Goal: Information Seeking & Learning: Learn about a topic

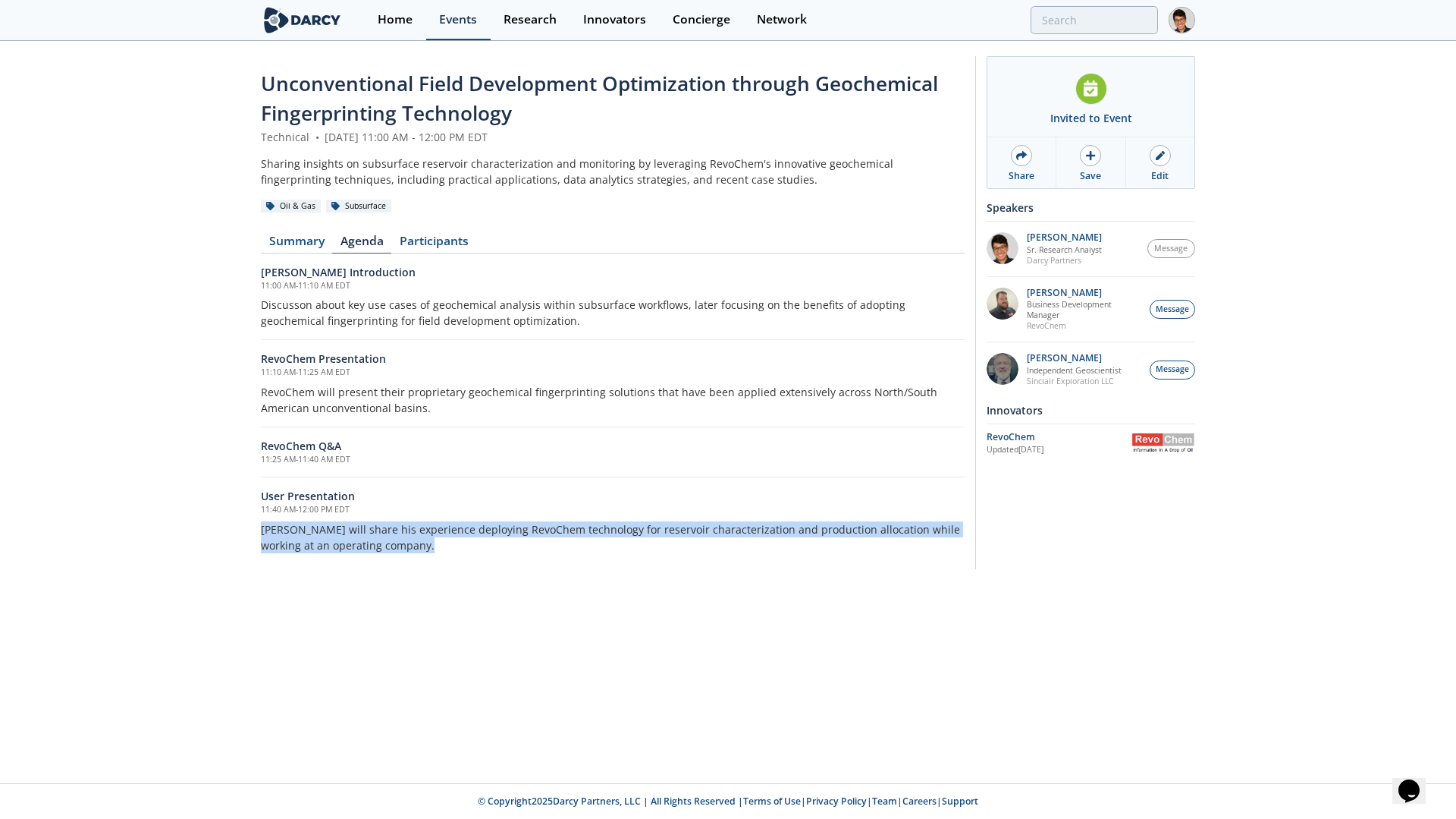
click at [466, 16] on div "Events" at bounding box center [458, 20] width 38 height 12
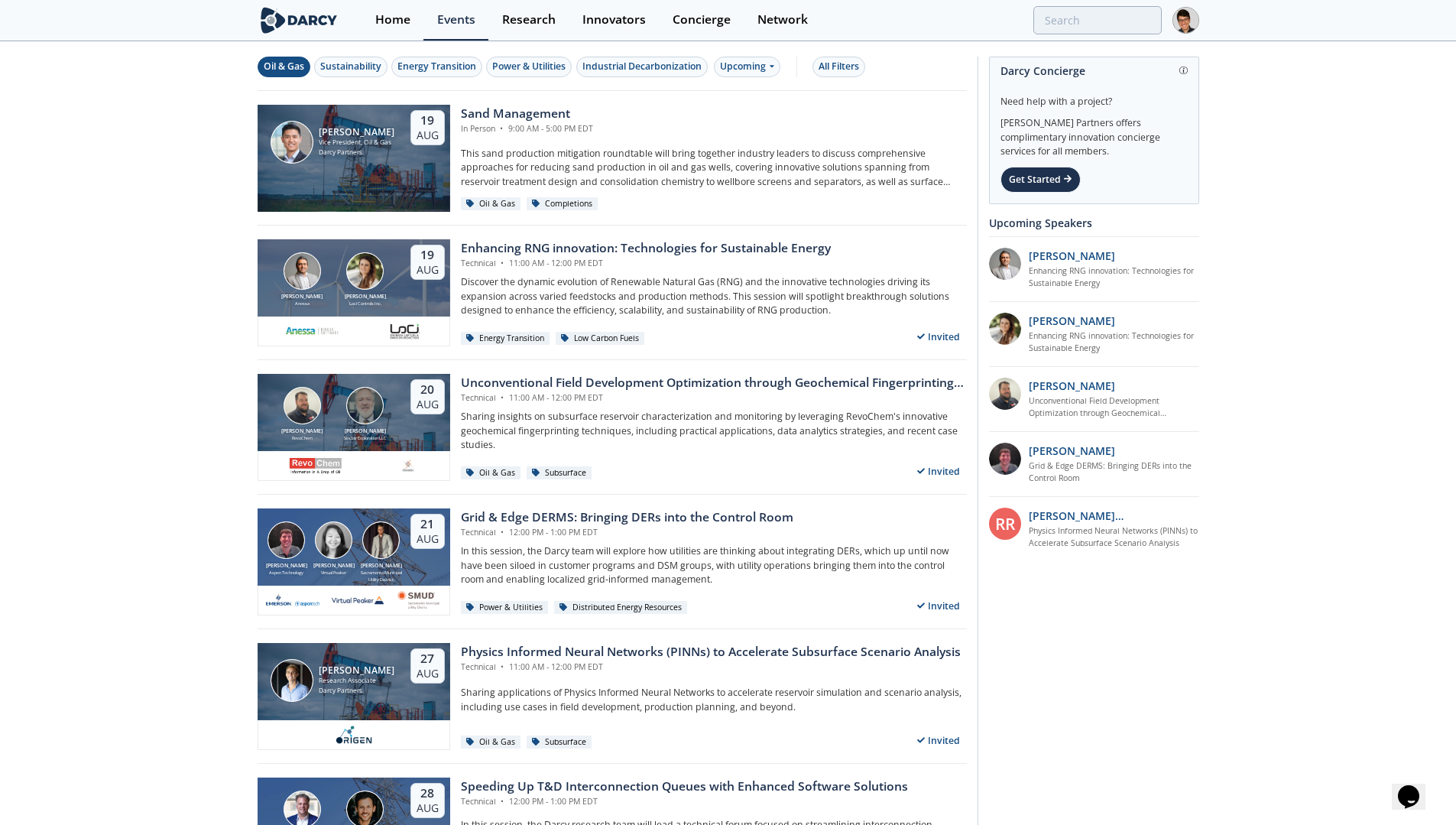
click at [295, 71] on div "Oil & Gas" at bounding box center [283, 66] width 40 height 14
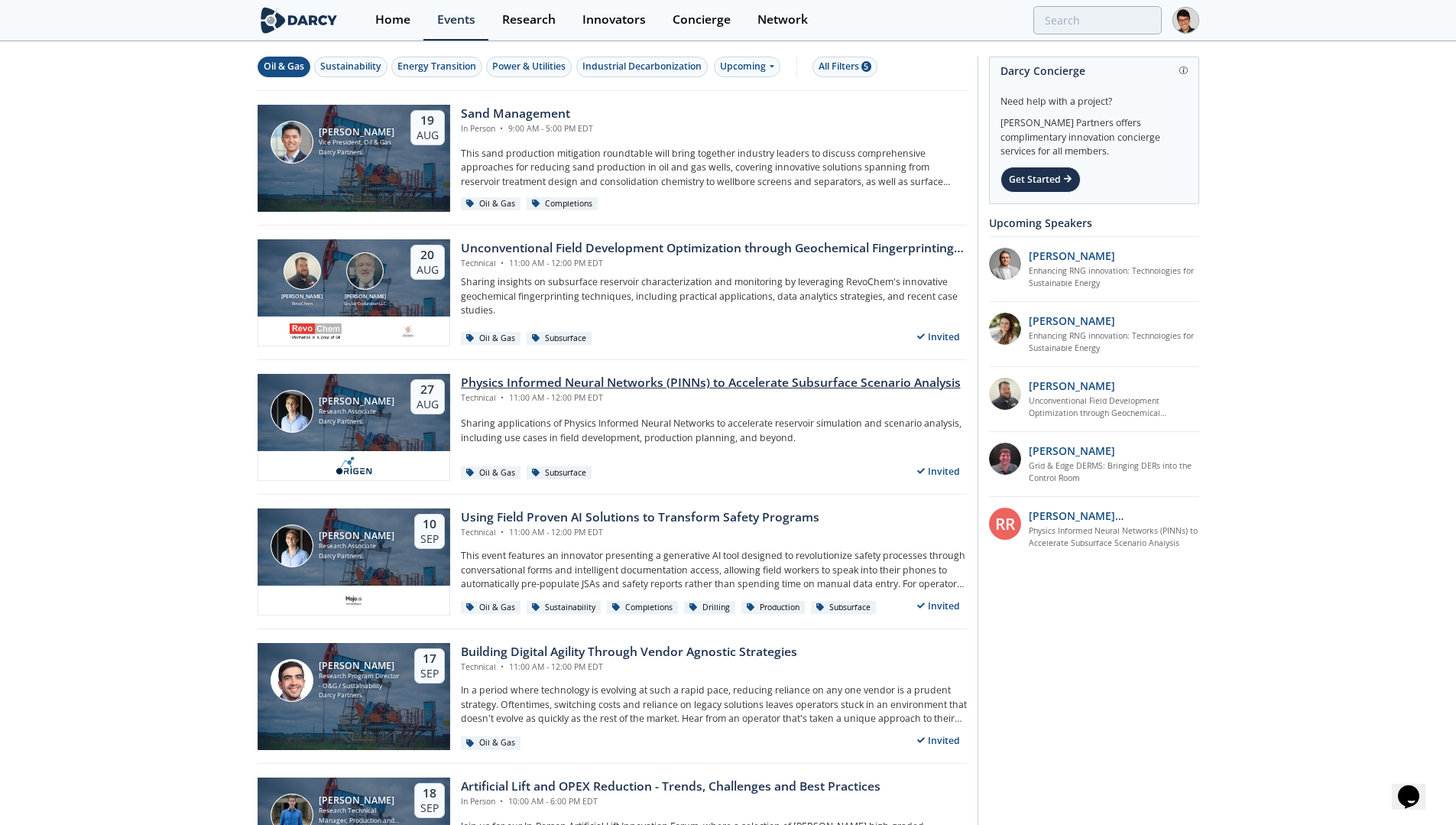
click at [601, 382] on div "Physics Informed Neural Networks (PINNs) to Accelerate Subsurface Scenario Anal…" at bounding box center [710, 383] width 499 height 18
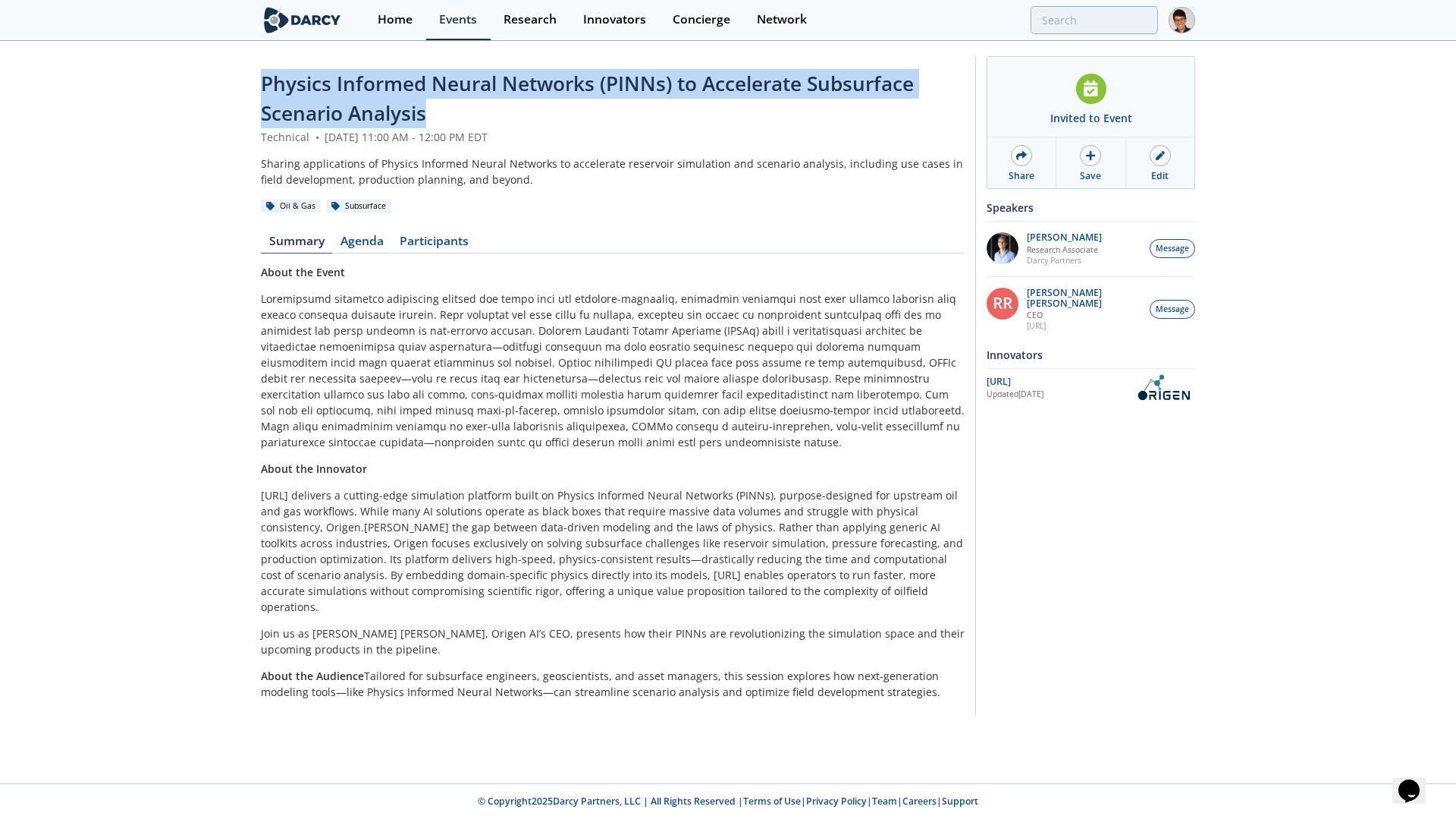
drag, startPoint x: 458, startPoint y: 116, endPoint x: 265, endPoint y: 89, distance: 194.9
click at [265, 89] on div "Physics Informed Neural Networks (PINNs) to Accelerate Subsurface Scenario Anal…" at bounding box center [612, 98] width 704 height 60
copy span "Physics Informed Neural Networks (PINNs) to Accelerate Subsurface Scenario Anal…"
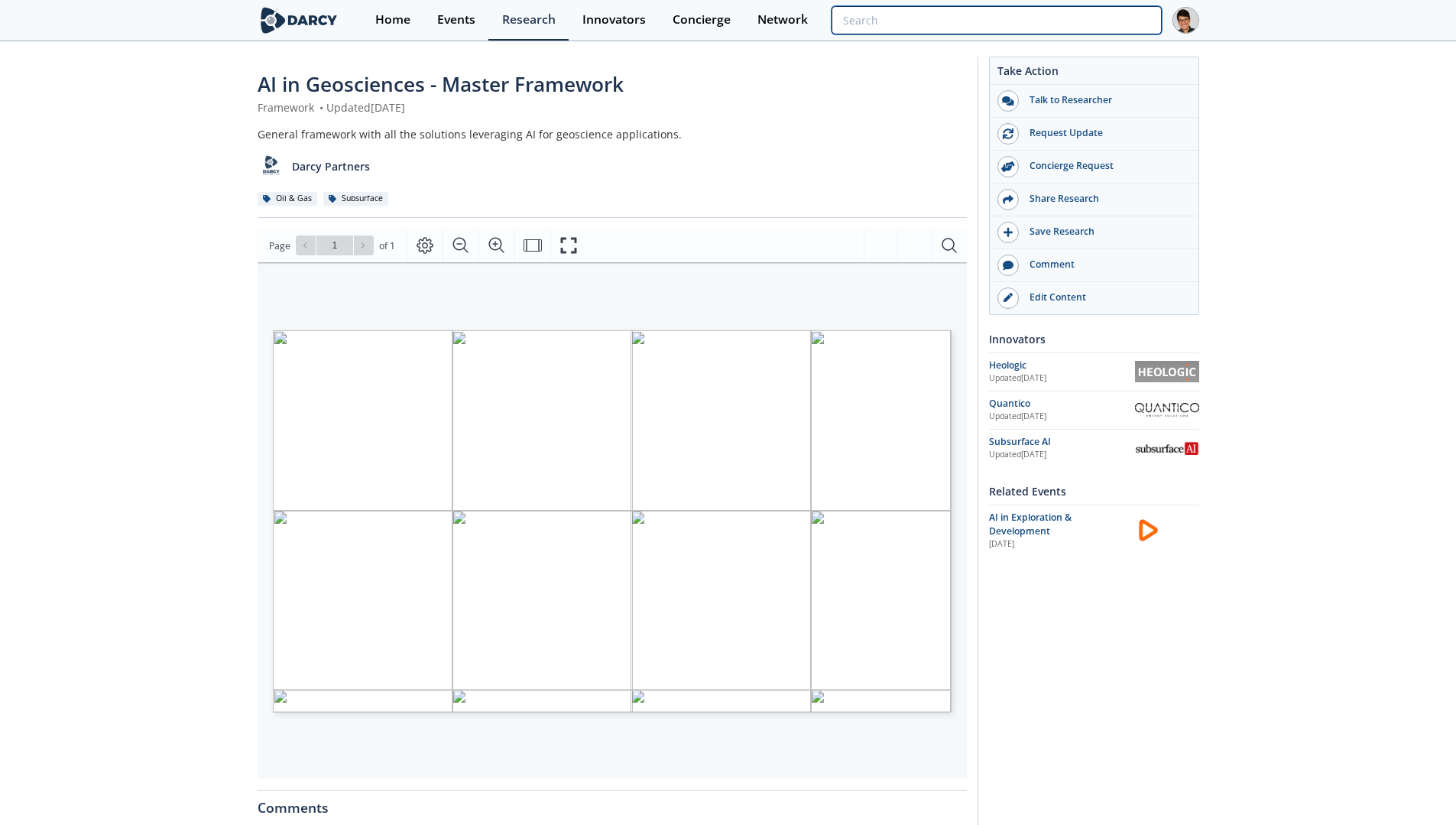
click at [1063, 20] on input "search" at bounding box center [995, 20] width 329 height 28
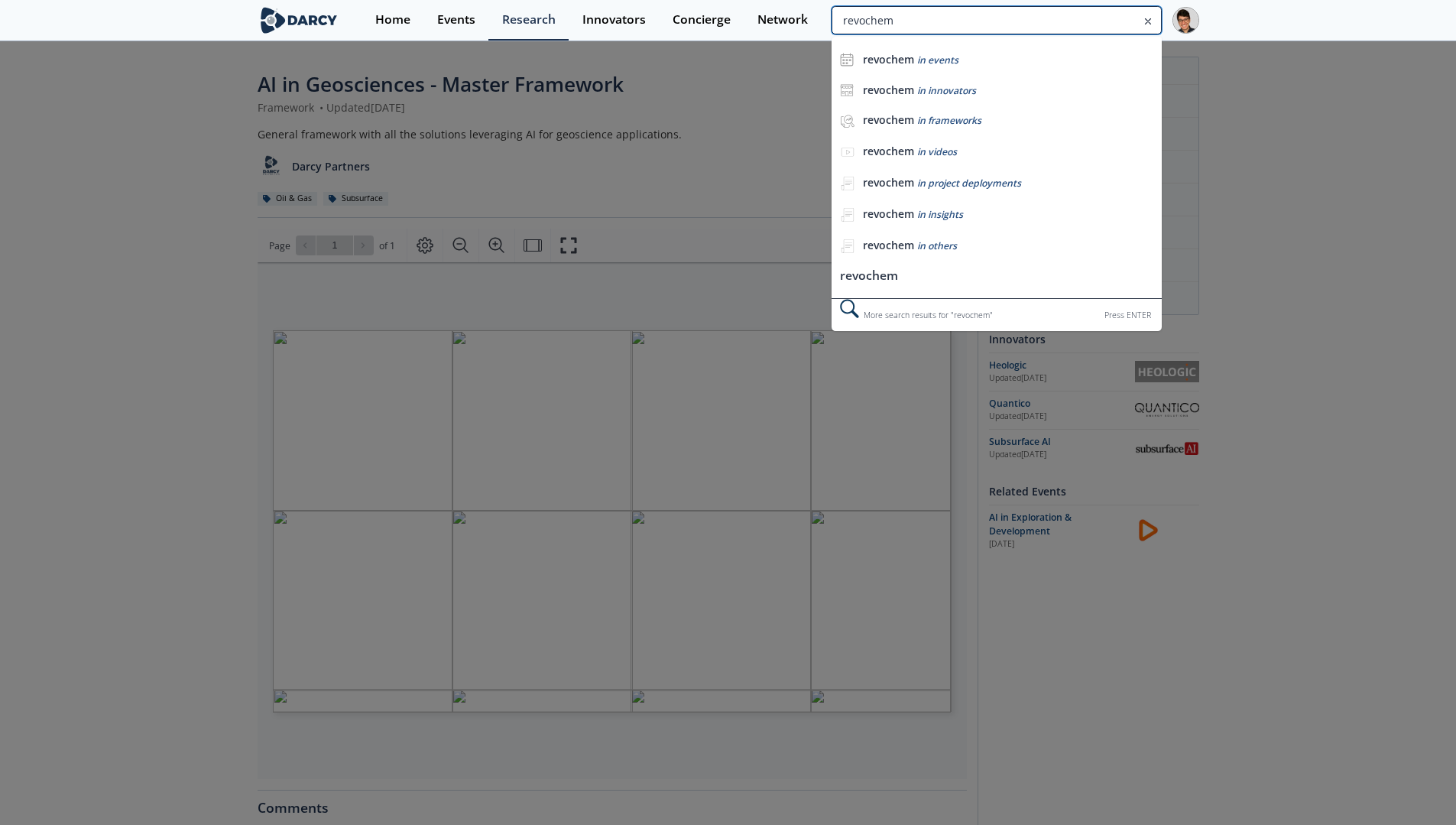
type input "revochem"
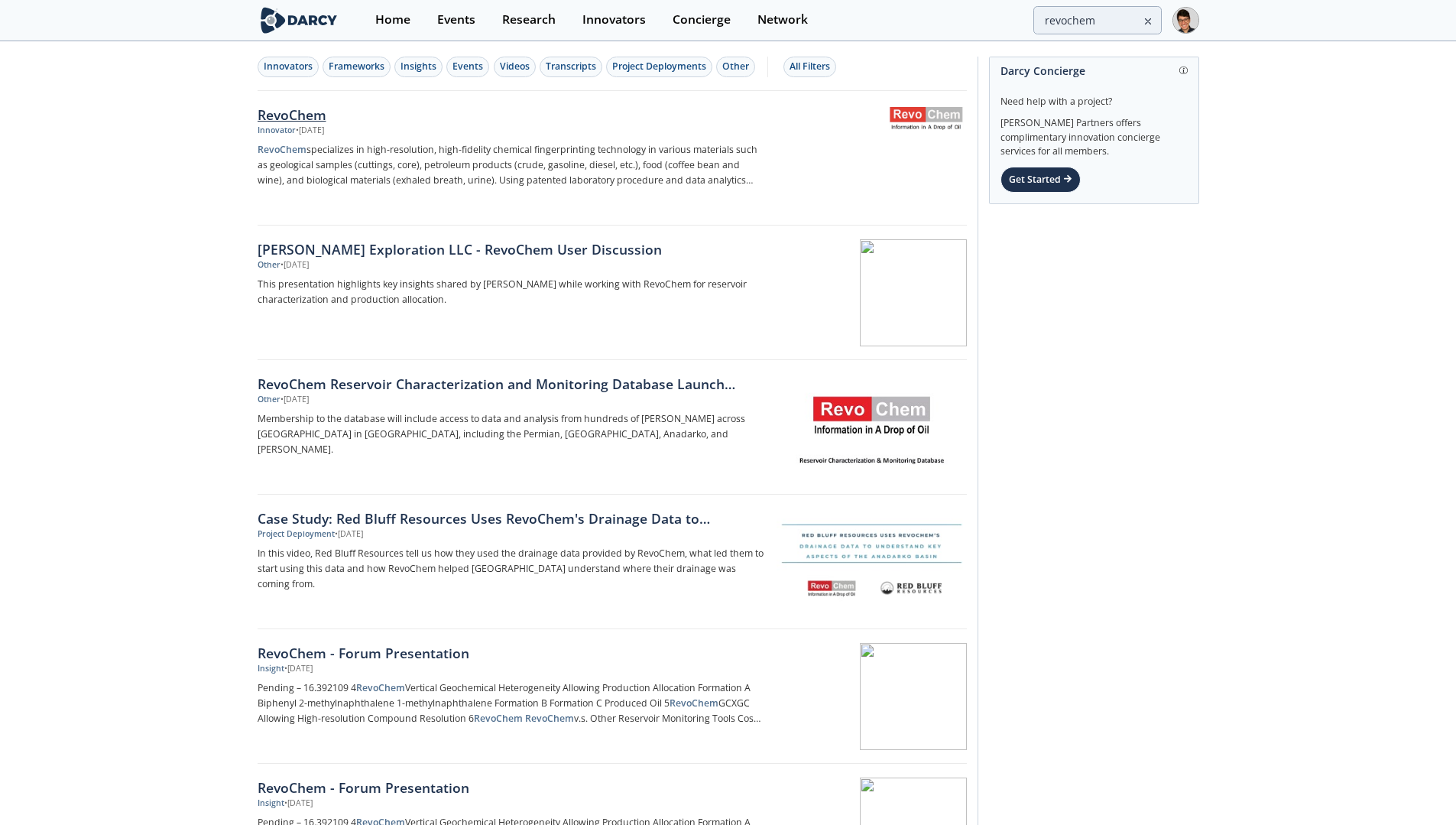
click at [302, 108] on div "RevoChem" at bounding box center [510, 115] width 506 height 20
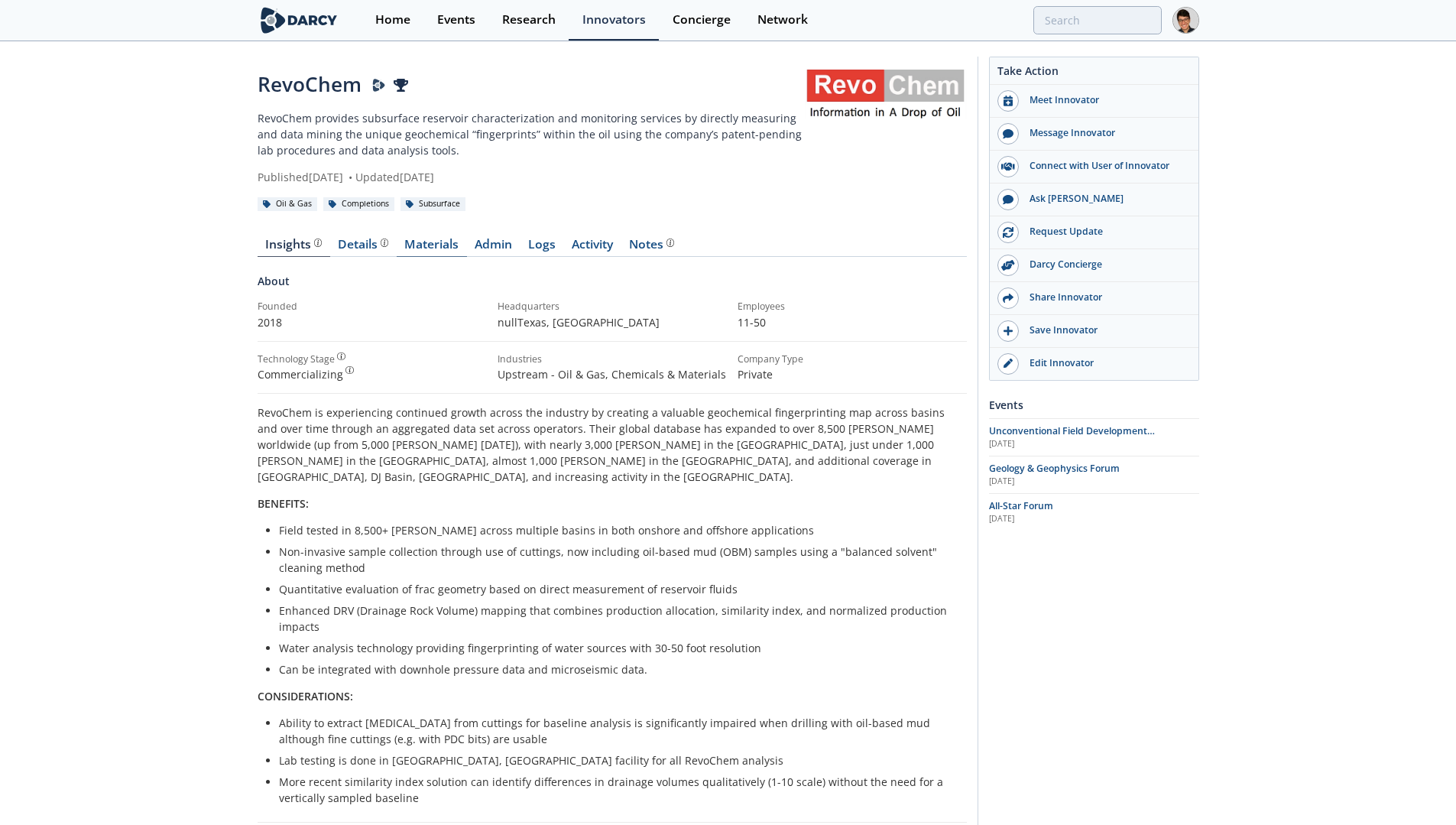
click at [439, 244] on link "Materials" at bounding box center [431, 248] width 70 height 18
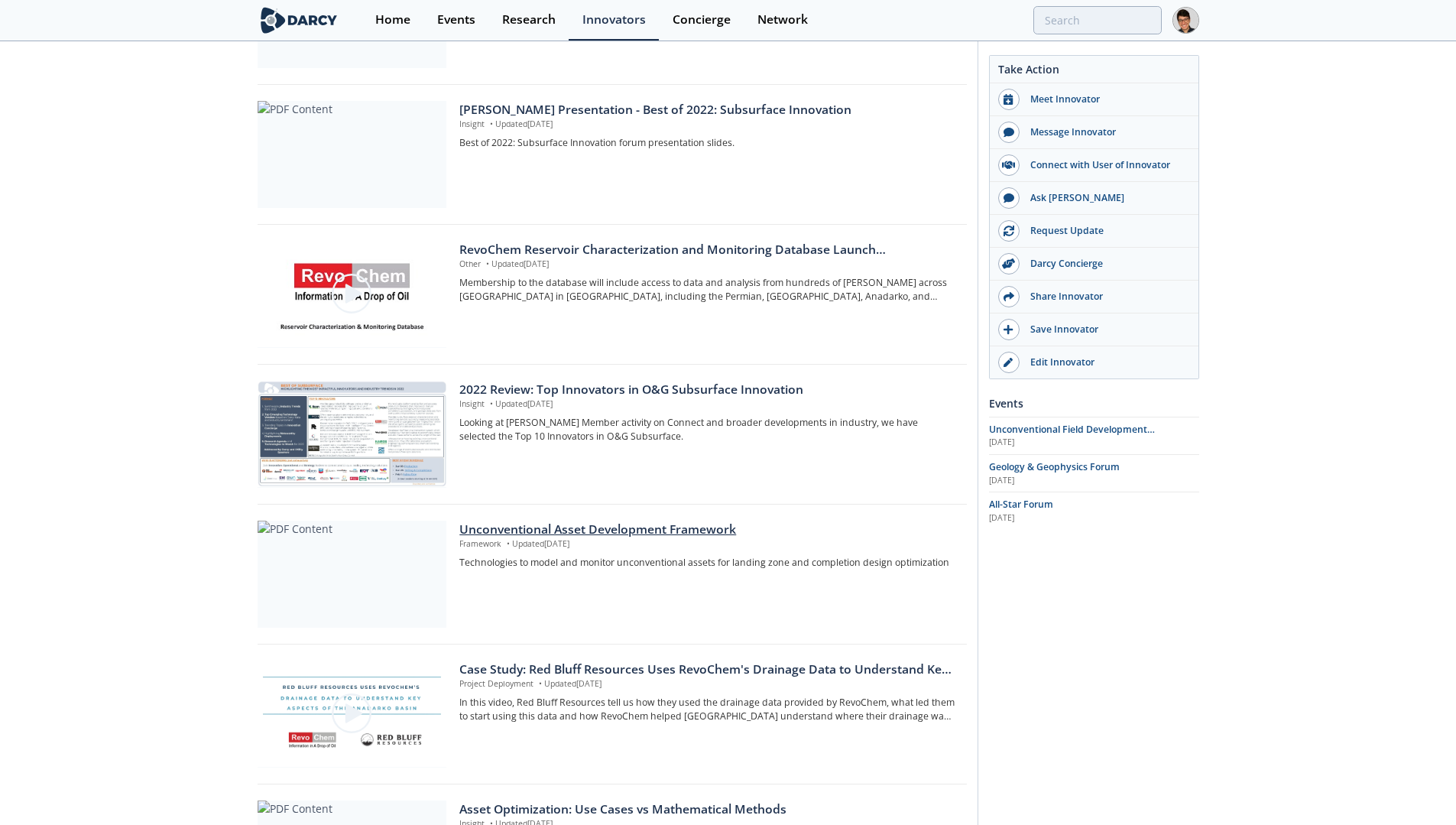
scroll to position [750, 0]
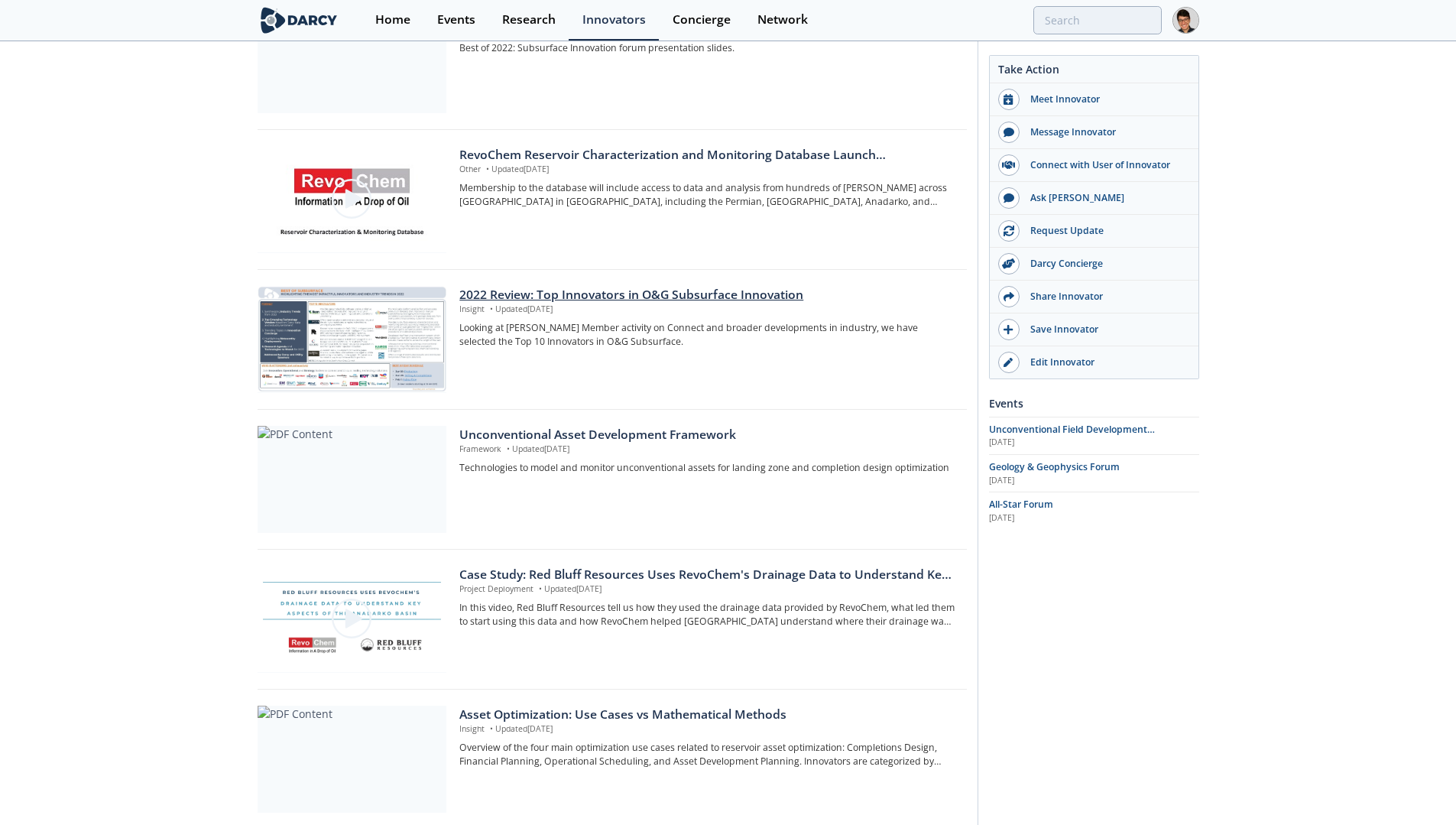
click at [343, 342] on div at bounding box center [352, 339] width 189 height 107
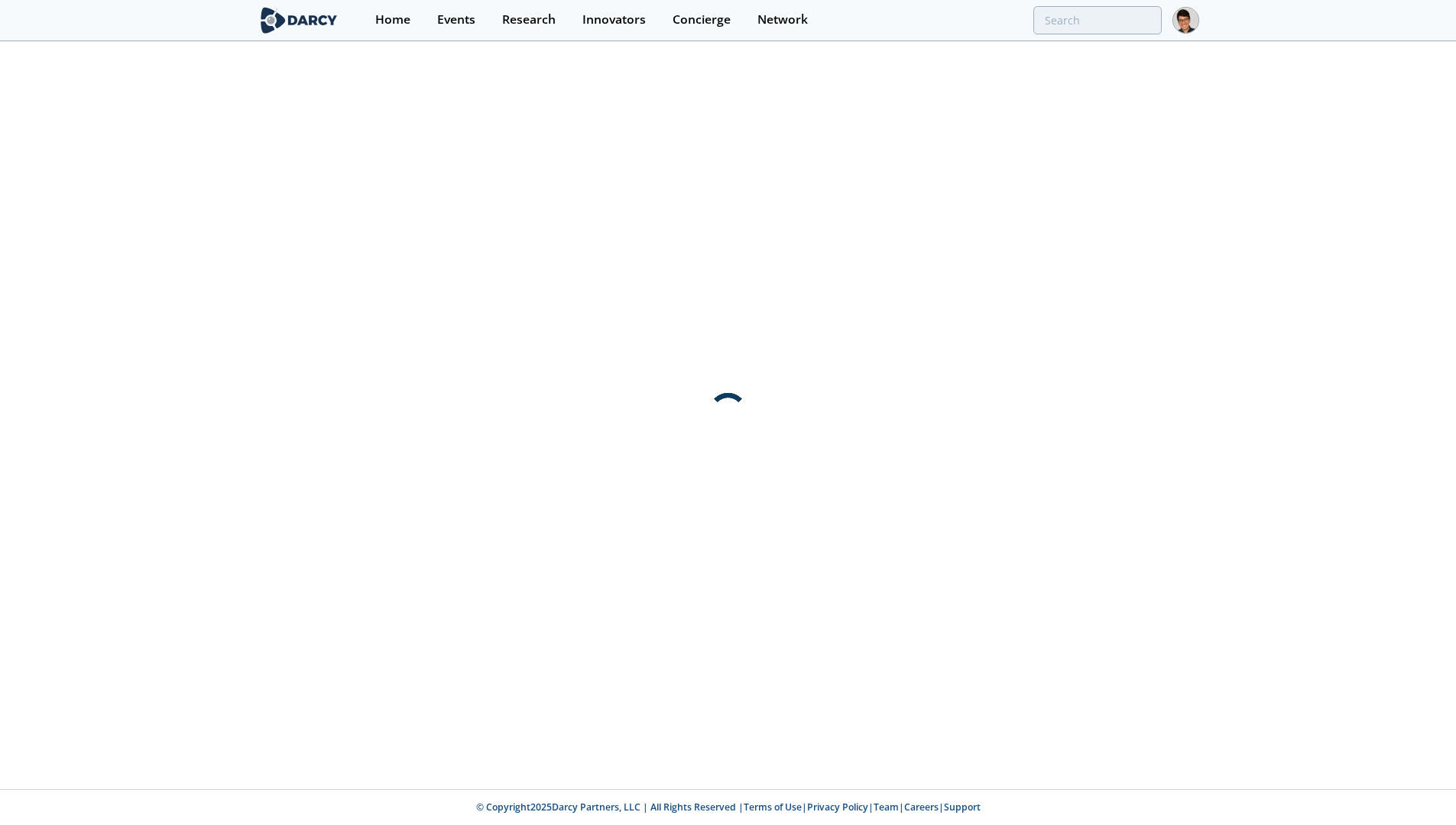
scroll to position [0, 0]
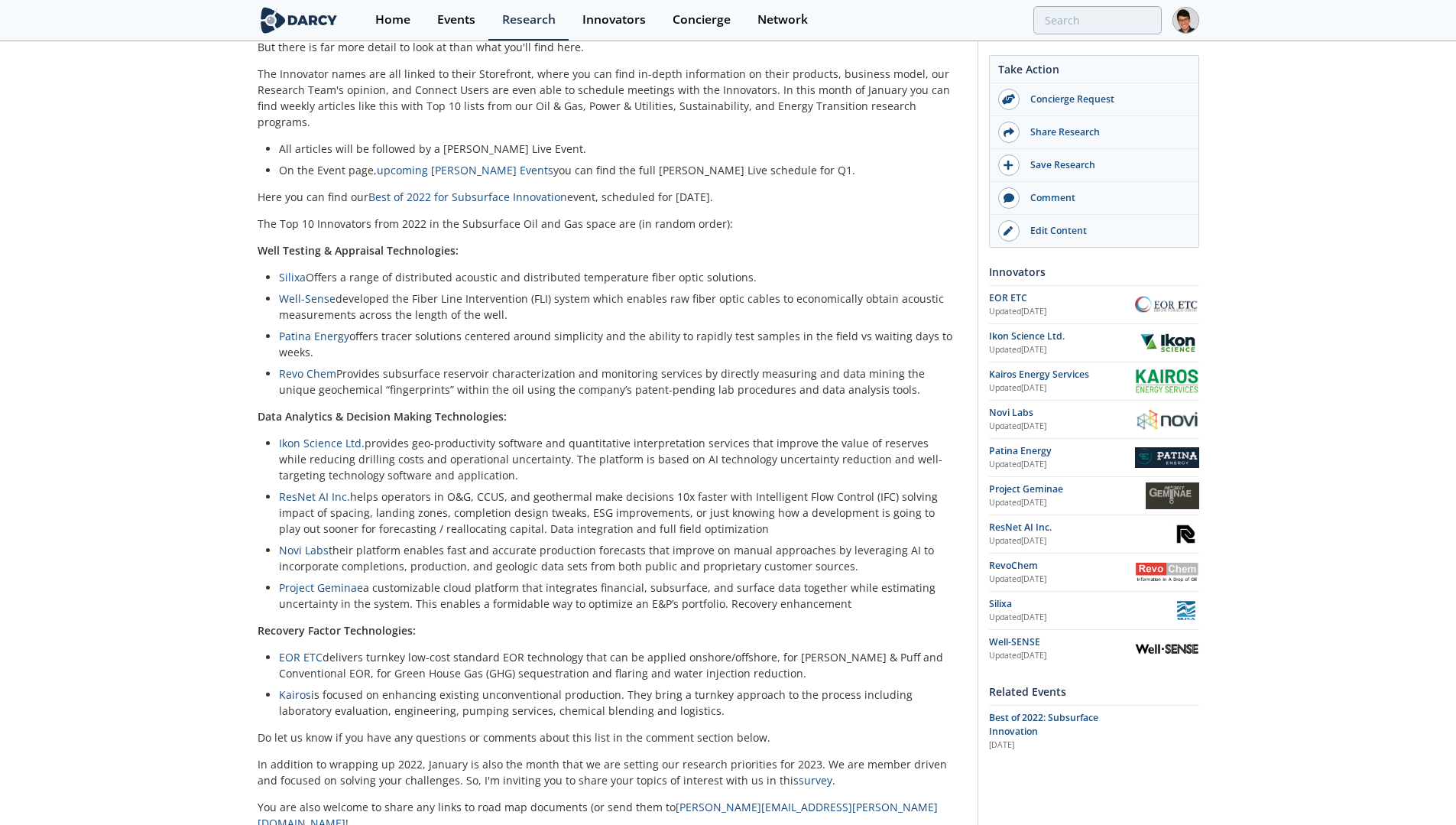
scroll to position [444, 0]
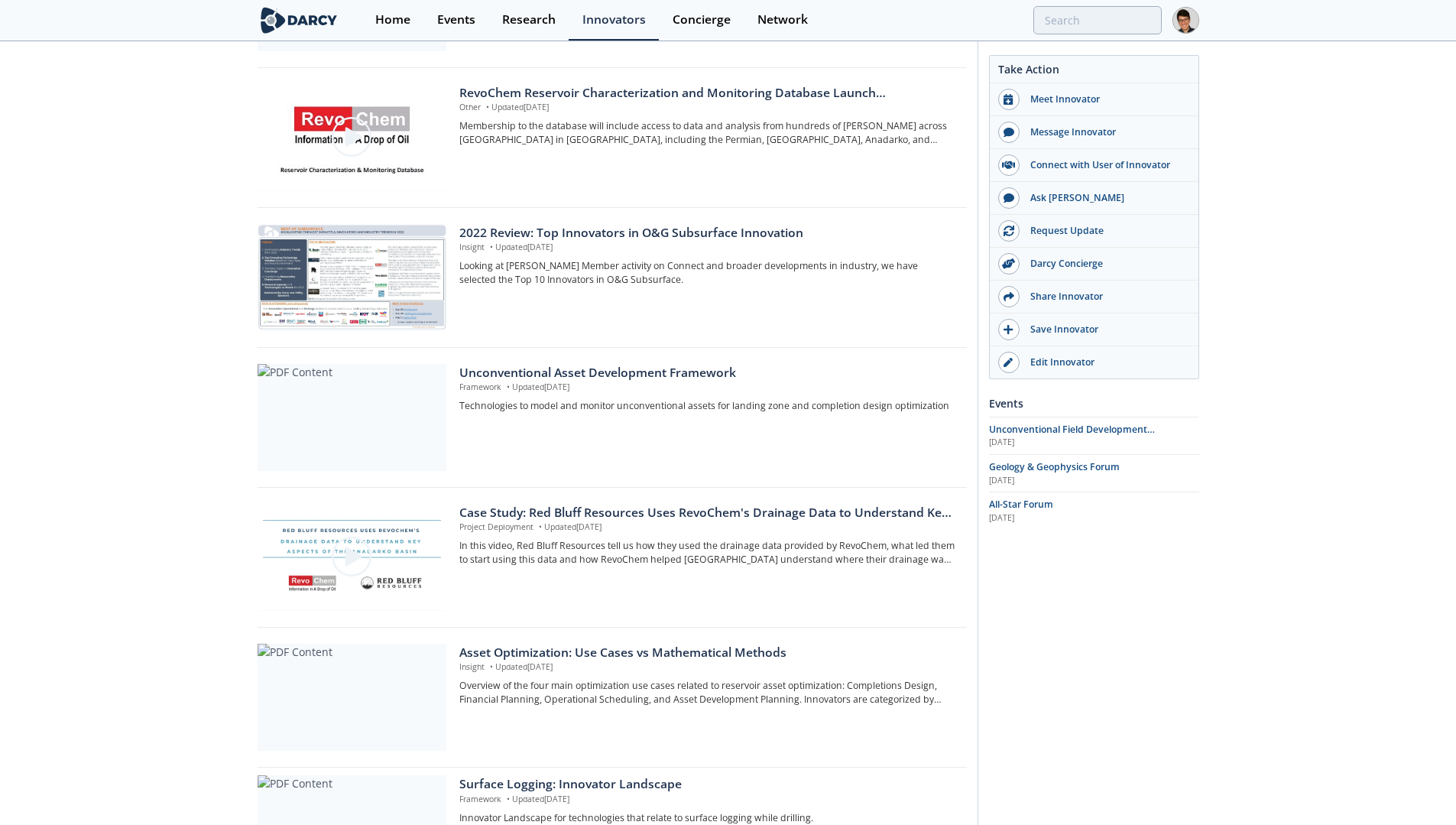
scroll to position [996, 0]
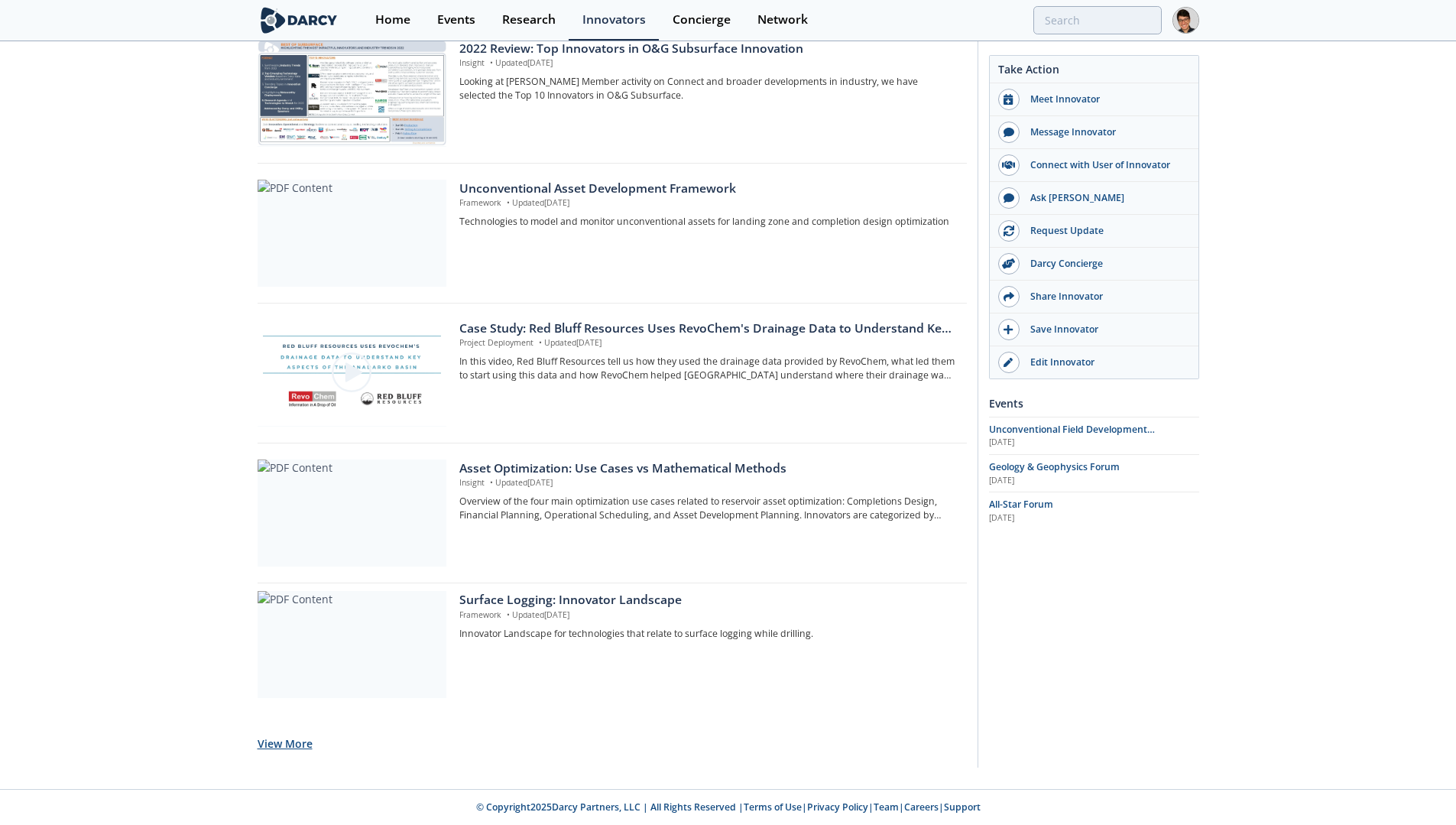
click at [296, 736] on button "View More" at bounding box center [285, 743] width 55 height 37
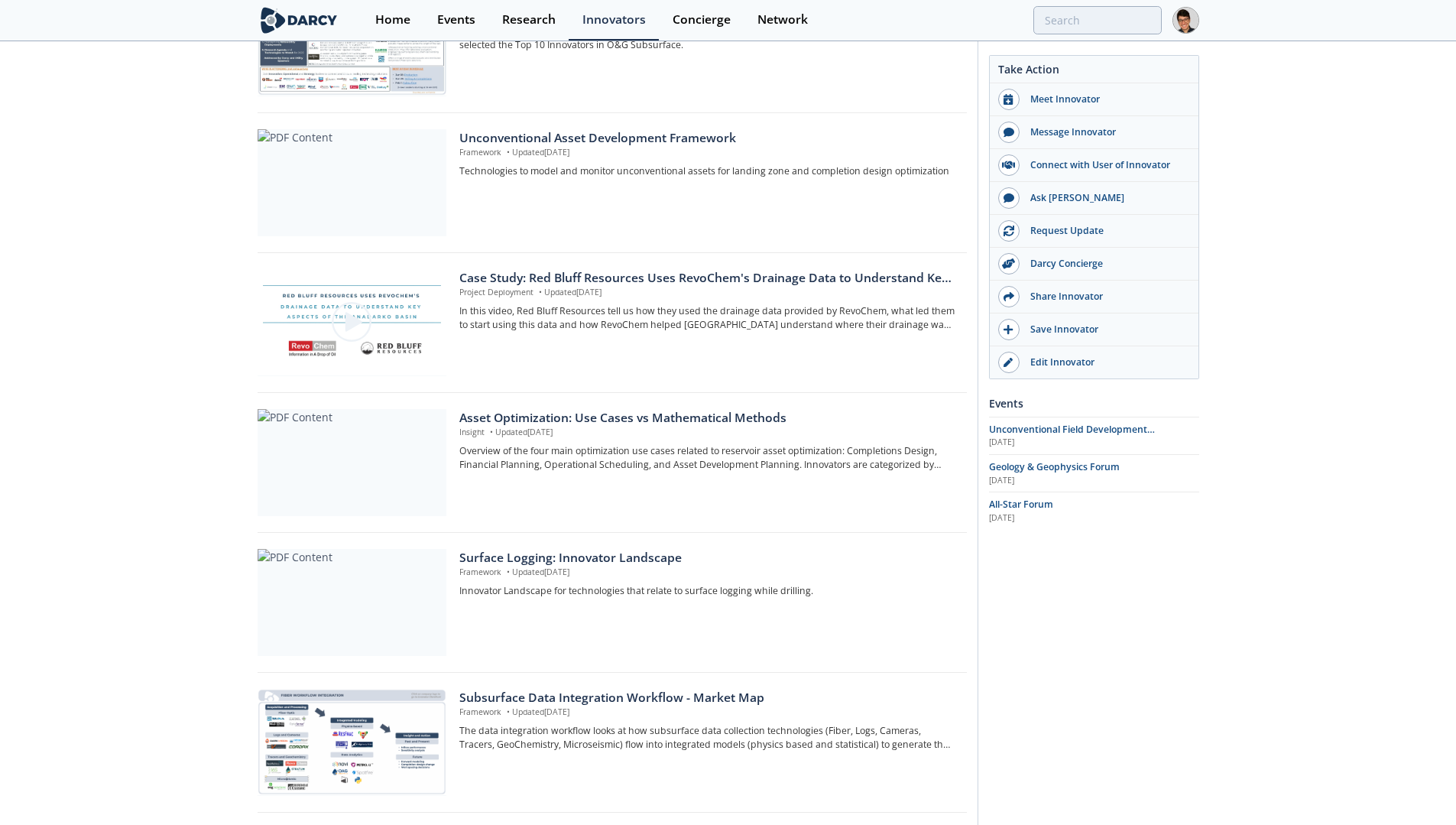
scroll to position [1045, 0]
click at [360, 334] on img at bounding box center [352, 323] width 43 height 43
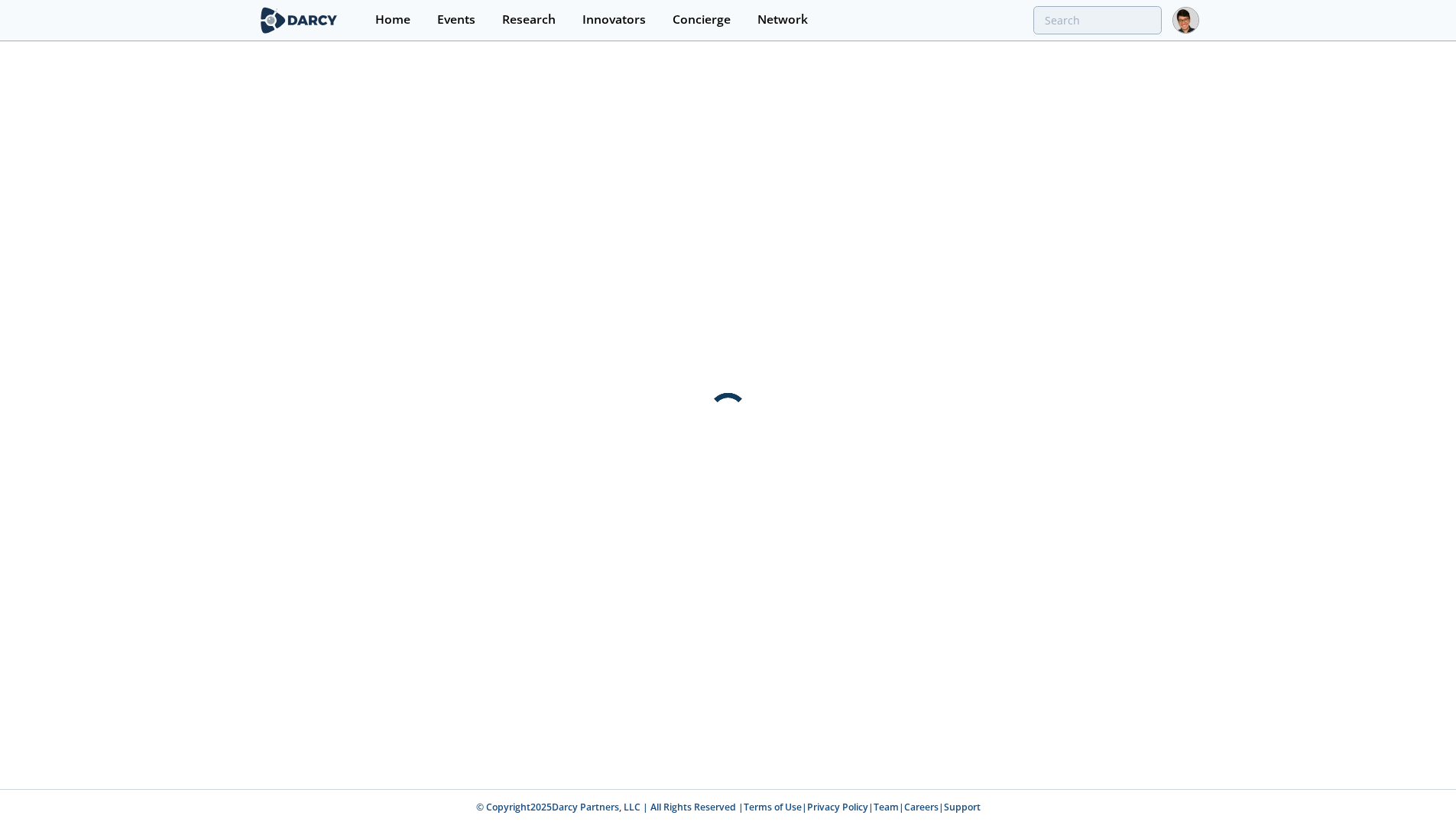
scroll to position [0, 0]
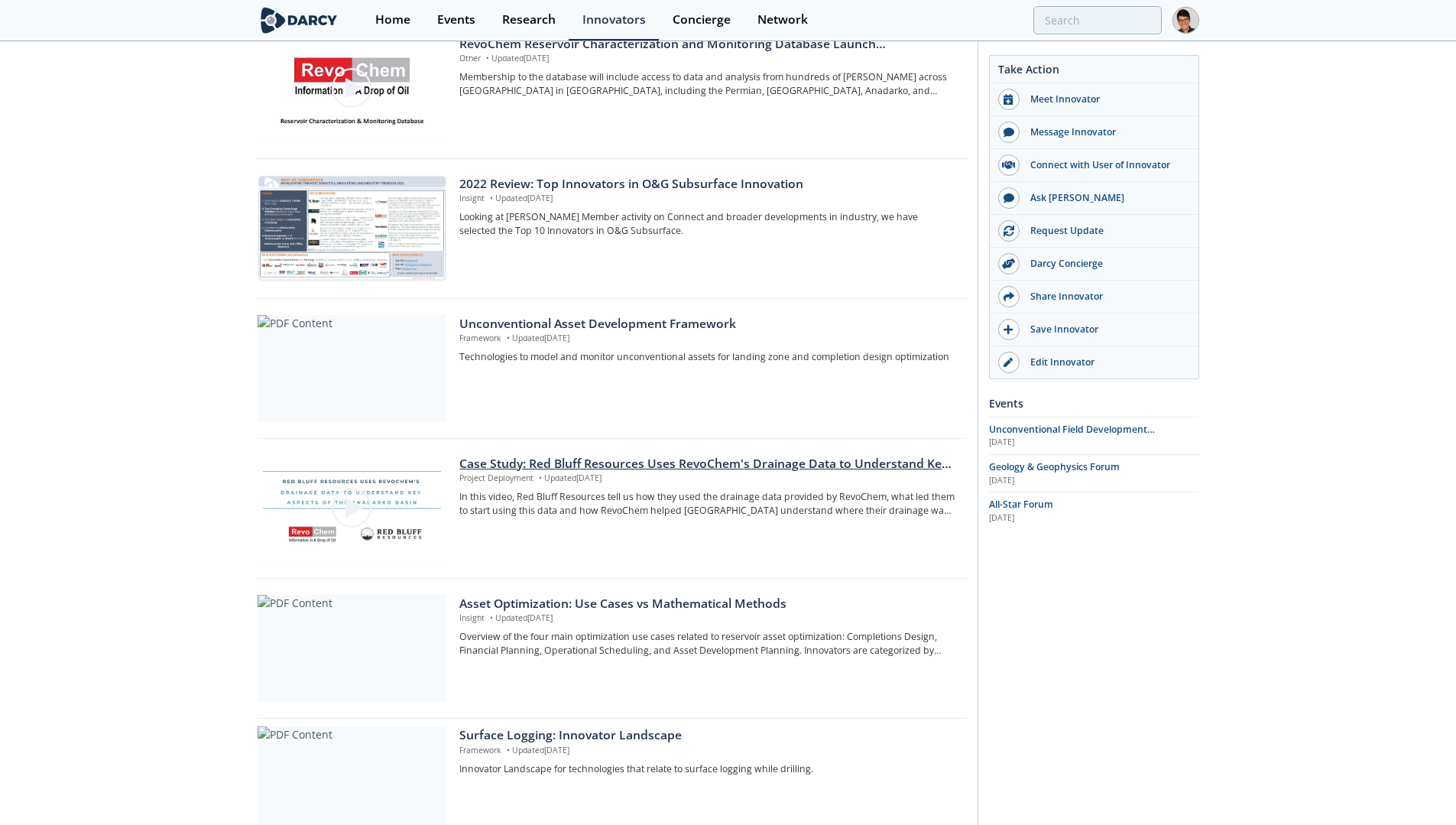
scroll to position [996, 0]
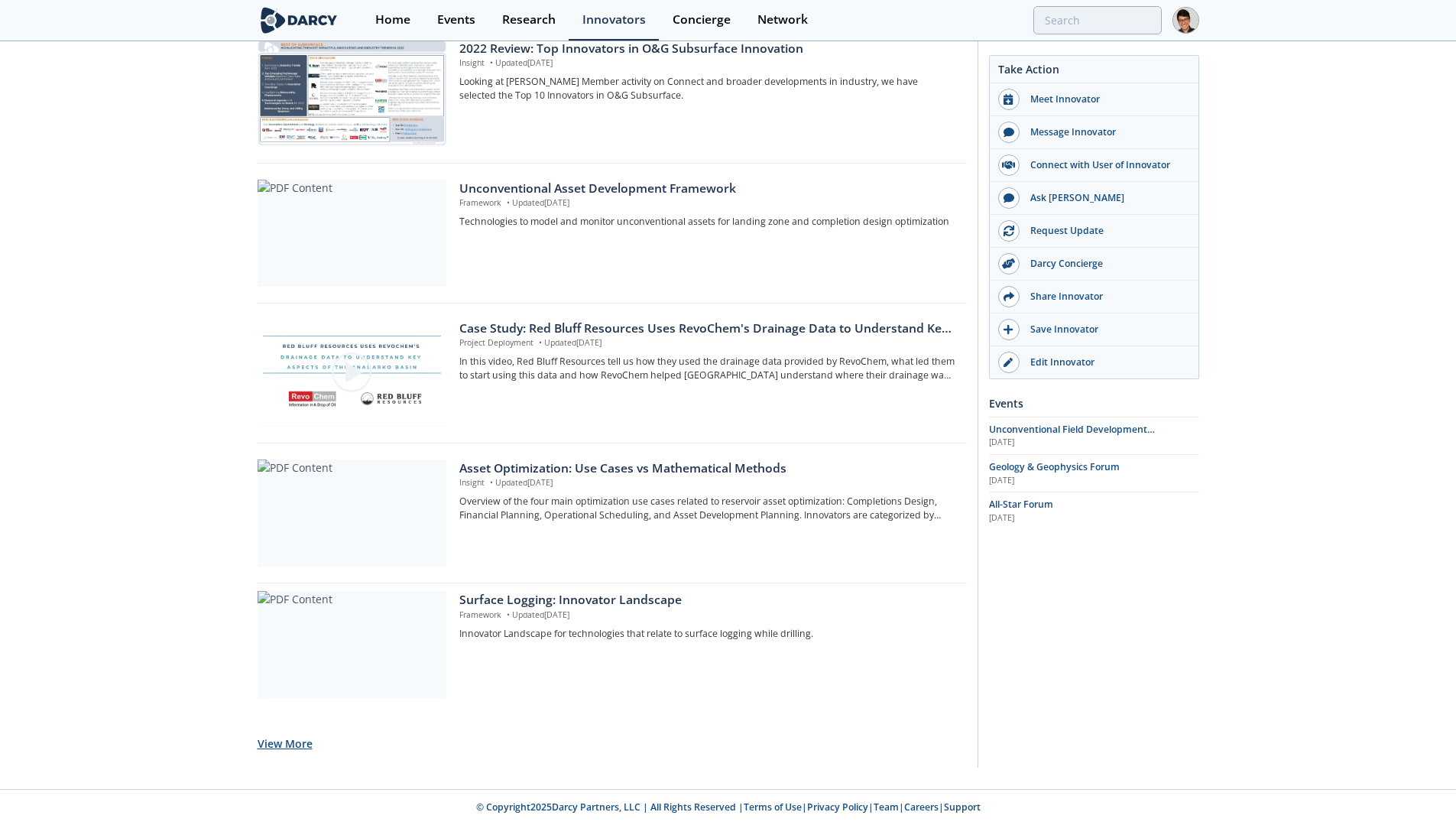
click at [287, 738] on button "View More" at bounding box center [285, 743] width 55 height 37
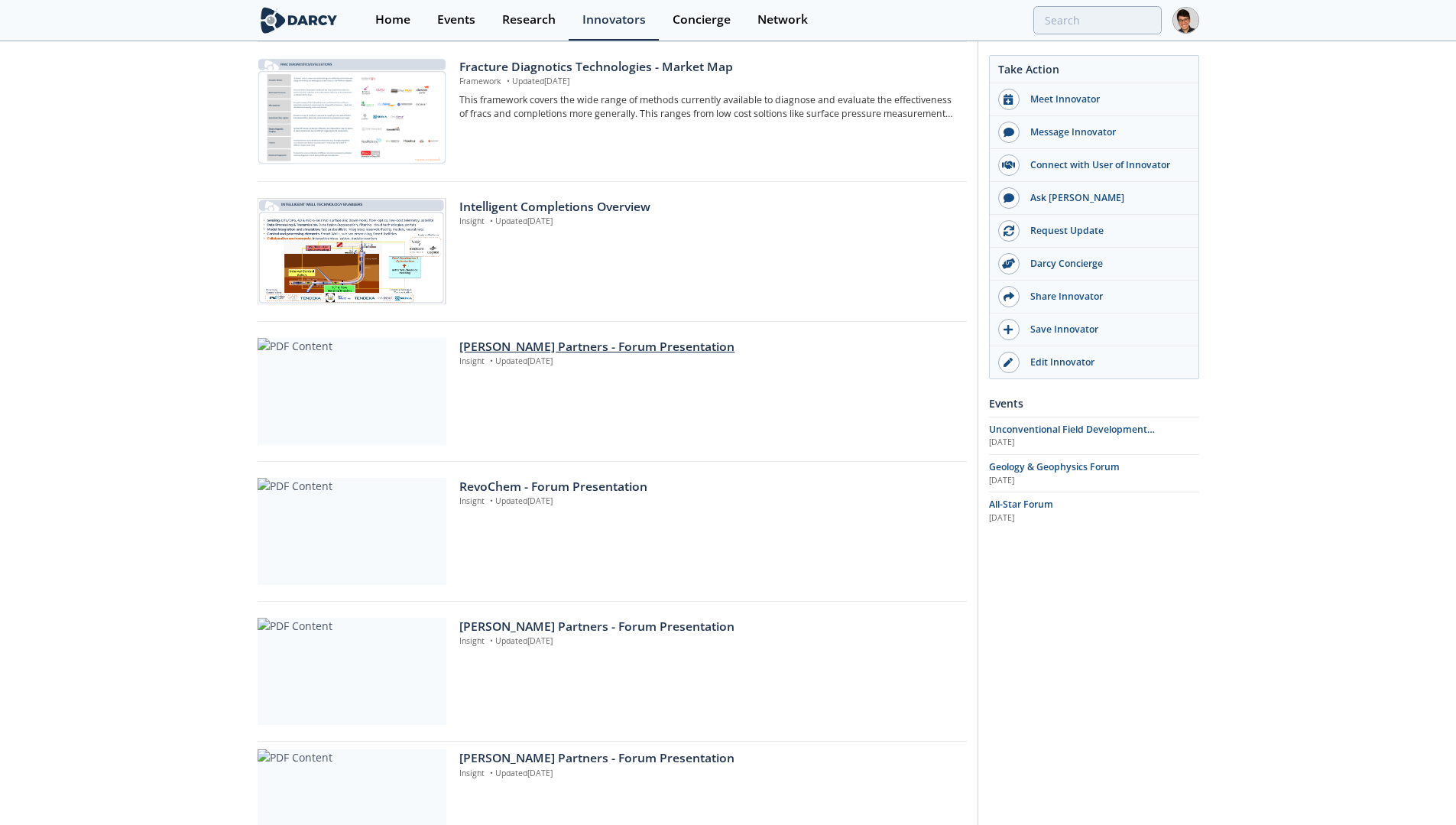
scroll to position [2395, 0]
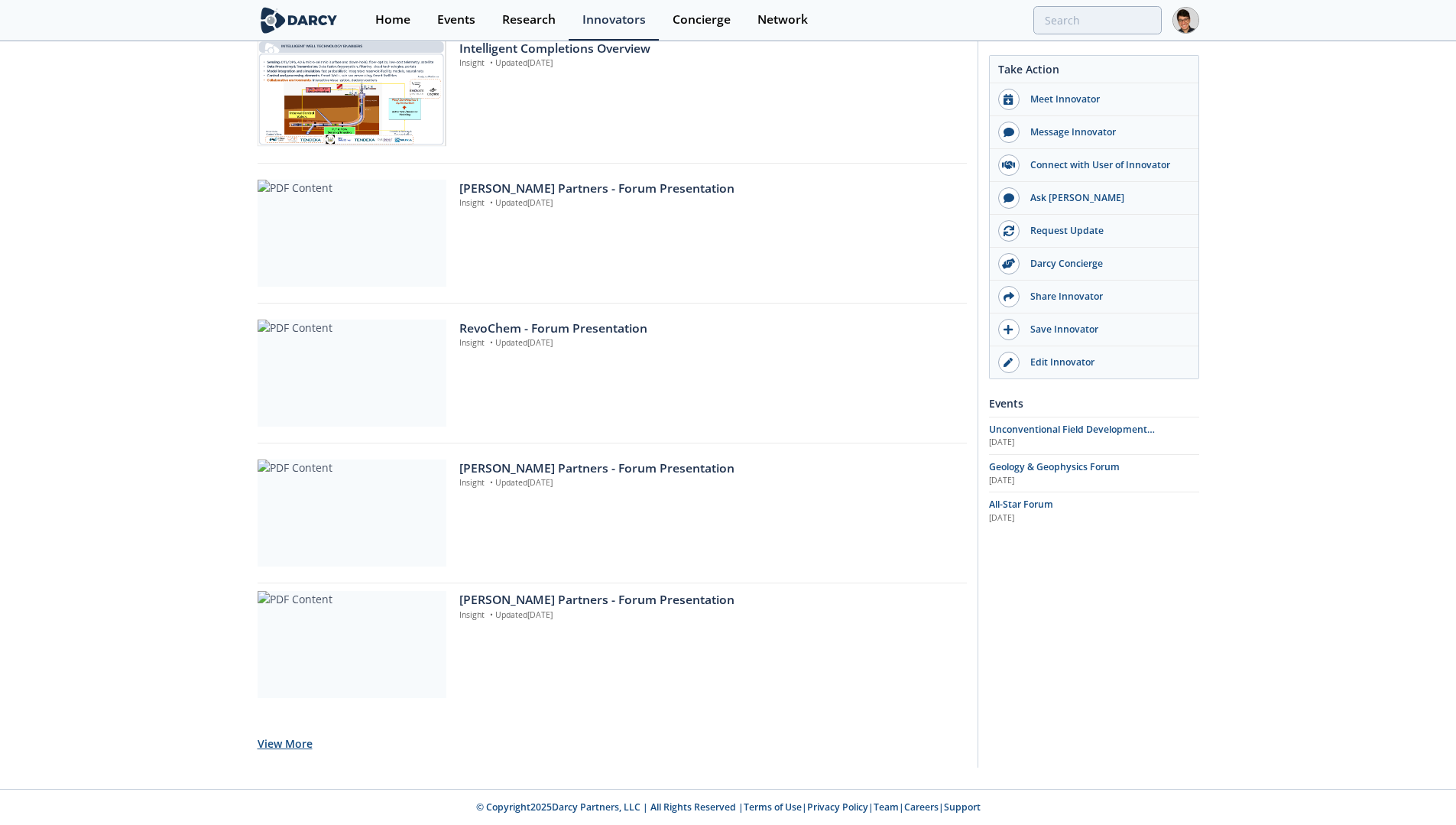
click at [286, 742] on button "View More" at bounding box center [285, 743] width 55 height 37
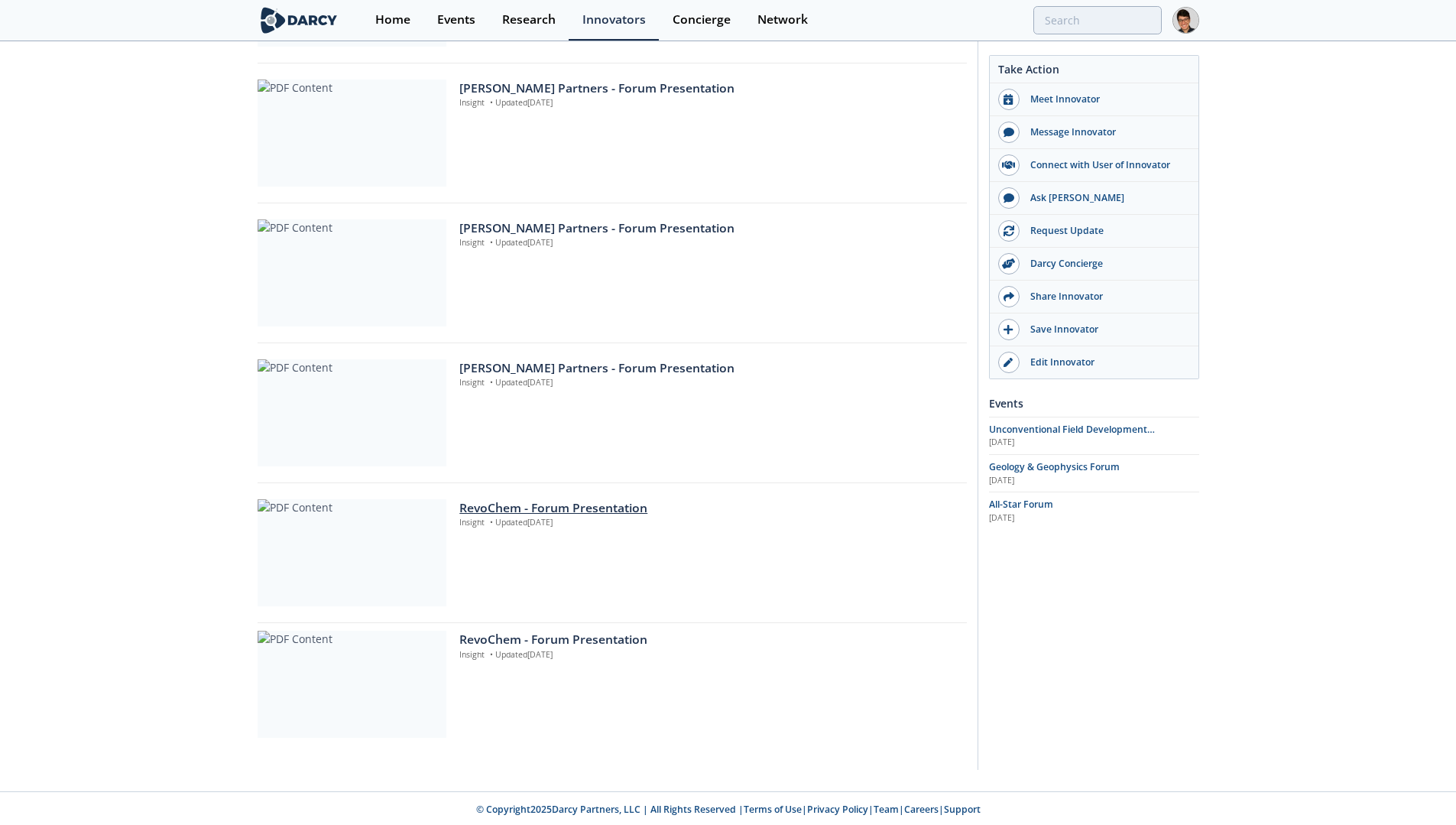
scroll to position [2777, 0]
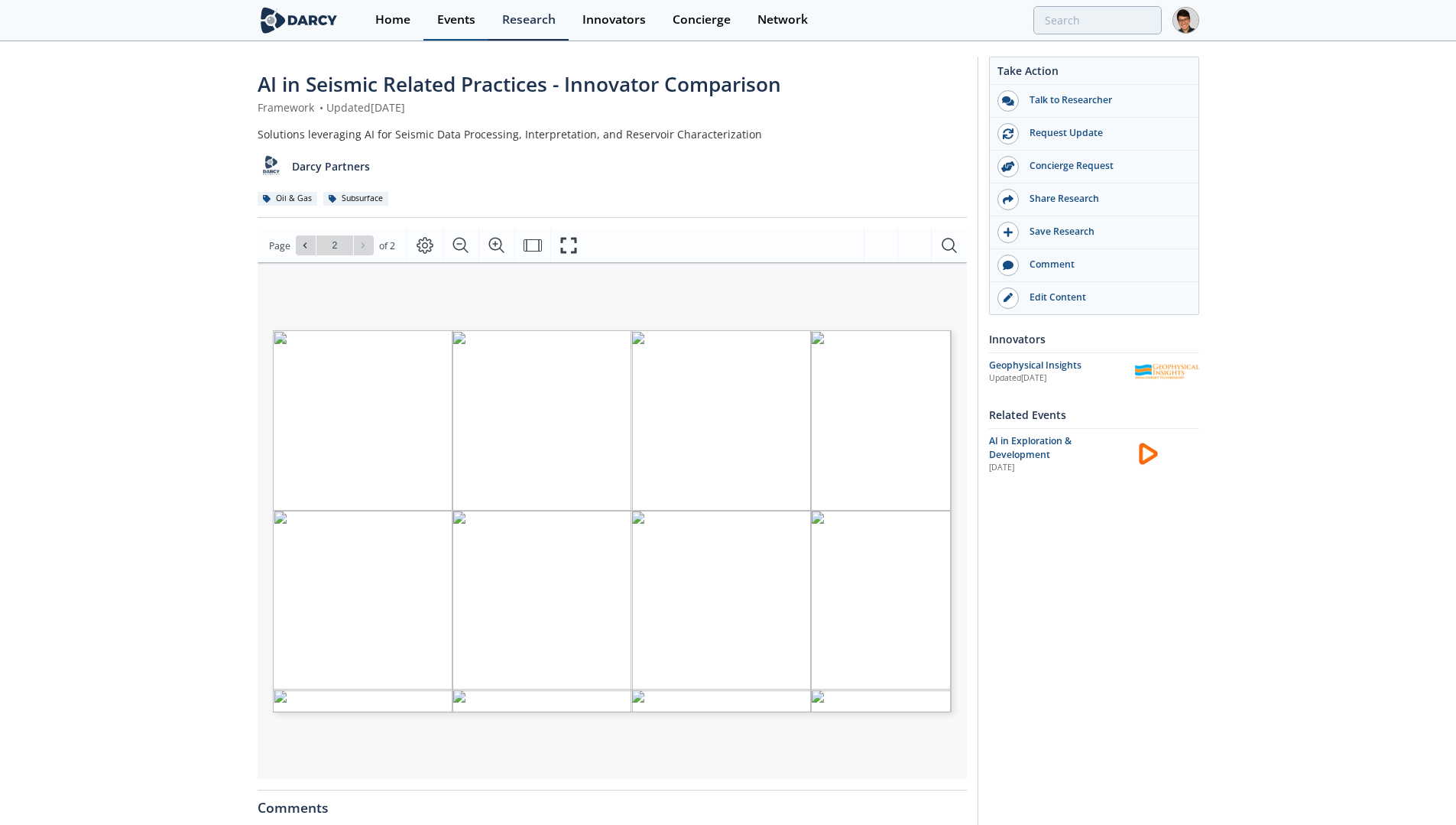
click at [451, 18] on div "Events" at bounding box center [456, 20] width 38 height 12
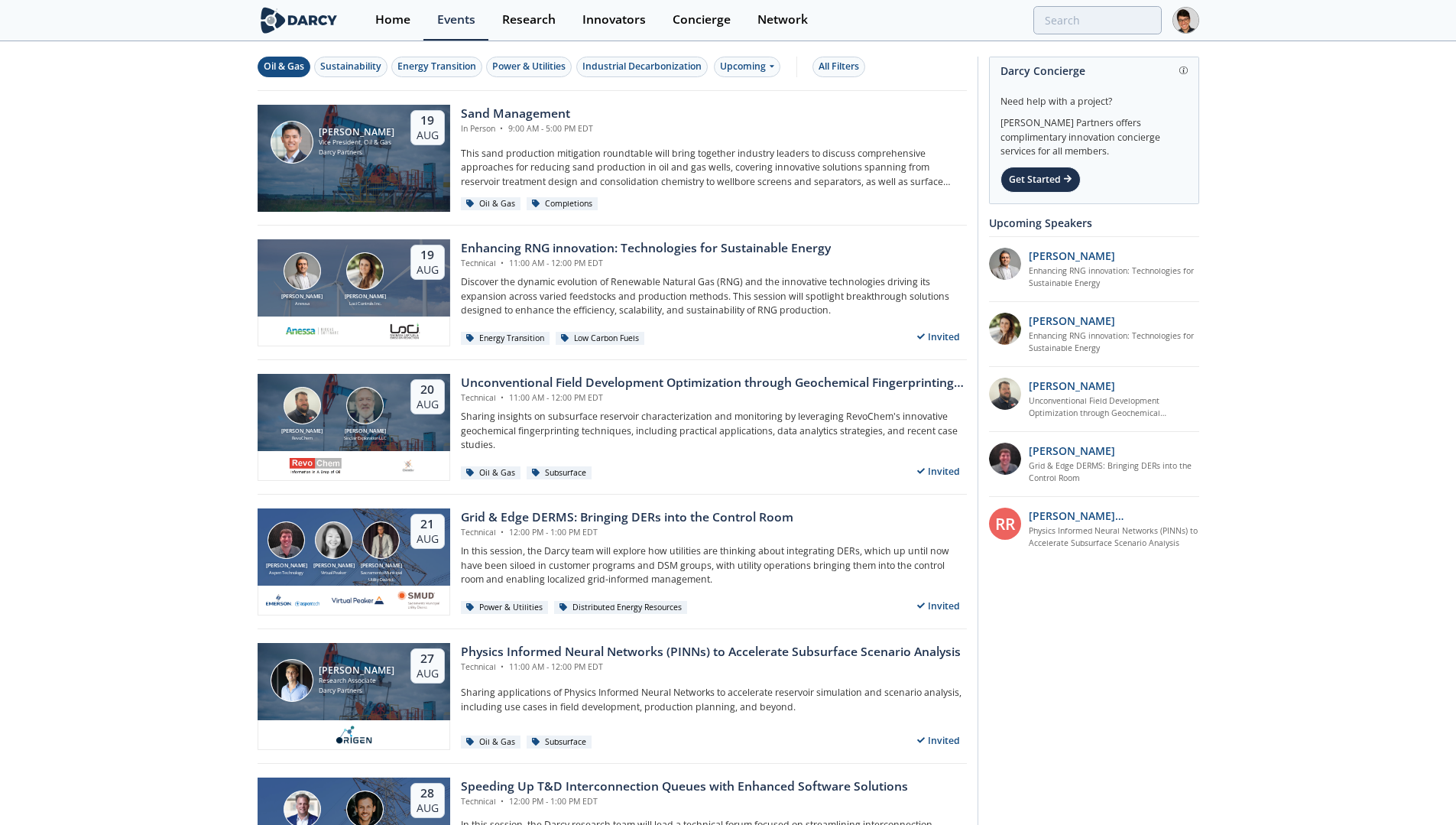
click at [293, 73] on button "Oil & Gas" at bounding box center [284, 67] width 53 height 21
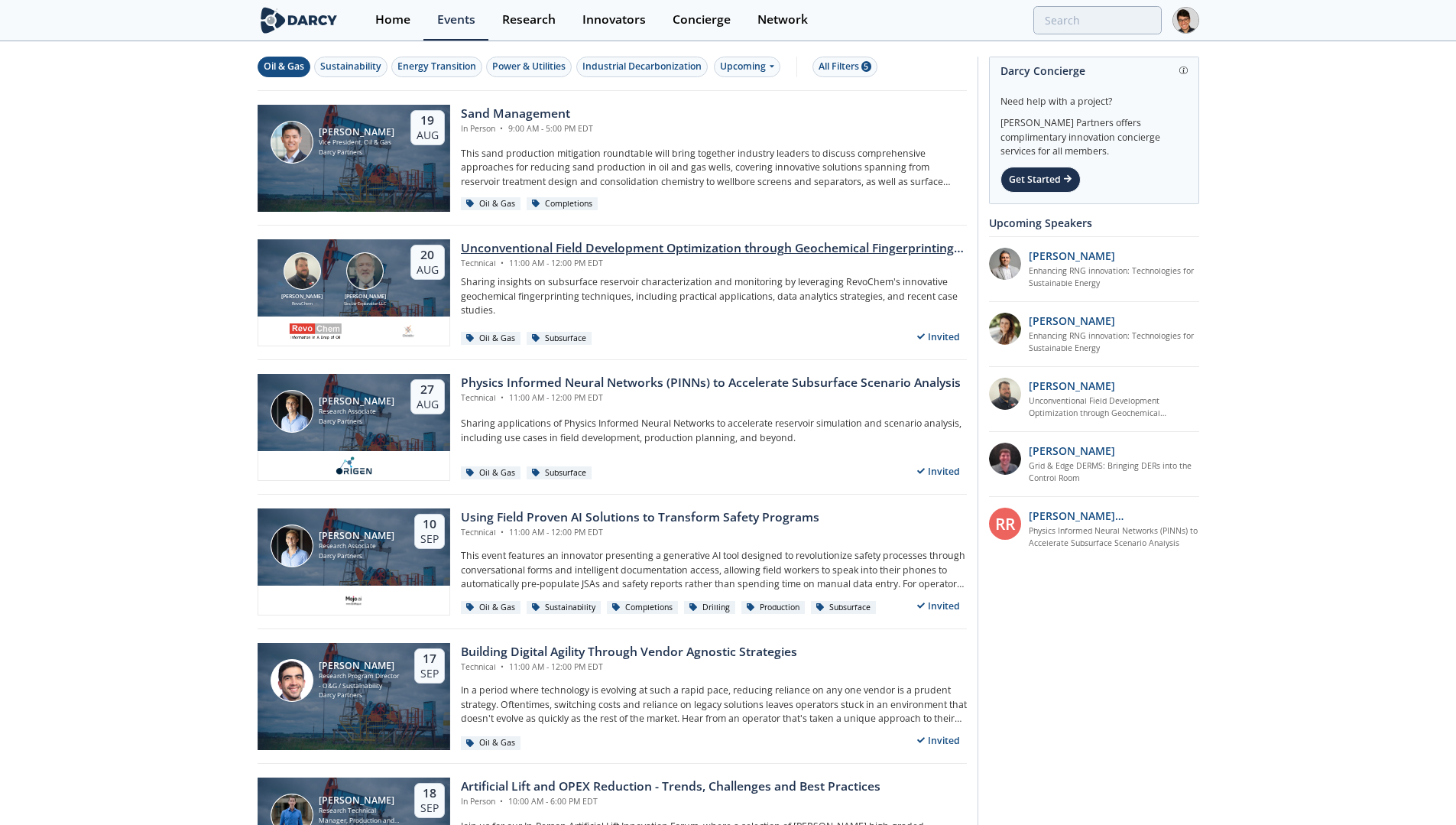
click at [544, 252] on div "Unconventional Field Development Optimization through Geochemical Fingerprintin…" at bounding box center [713, 249] width 506 height 18
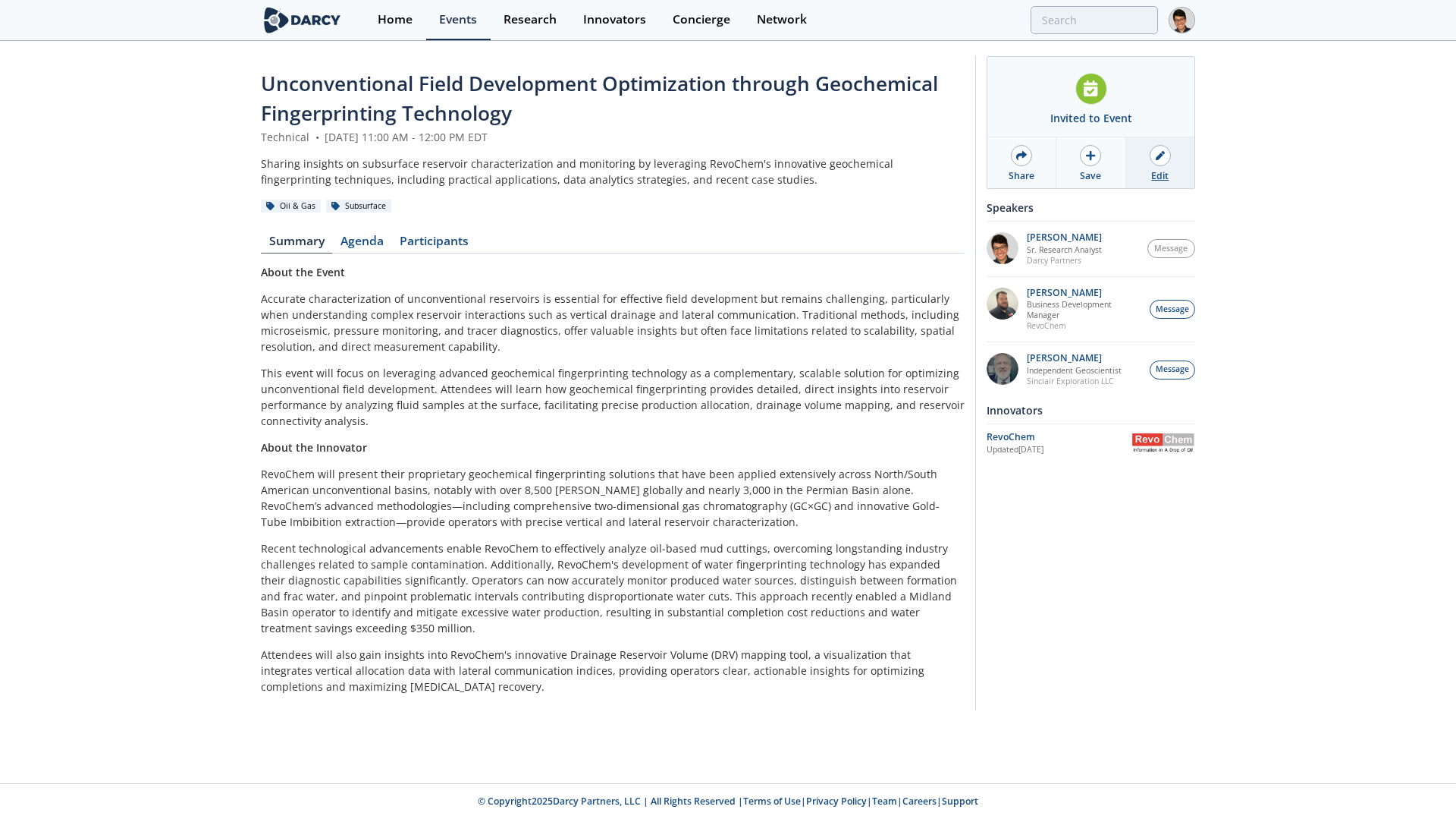
click at [1151, 162] on link "Edit" at bounding box center [1160, 163] width 68 height 51
click at [380, 240] on link "Agenda" at bounding box center [361, 244] width 59 height 18
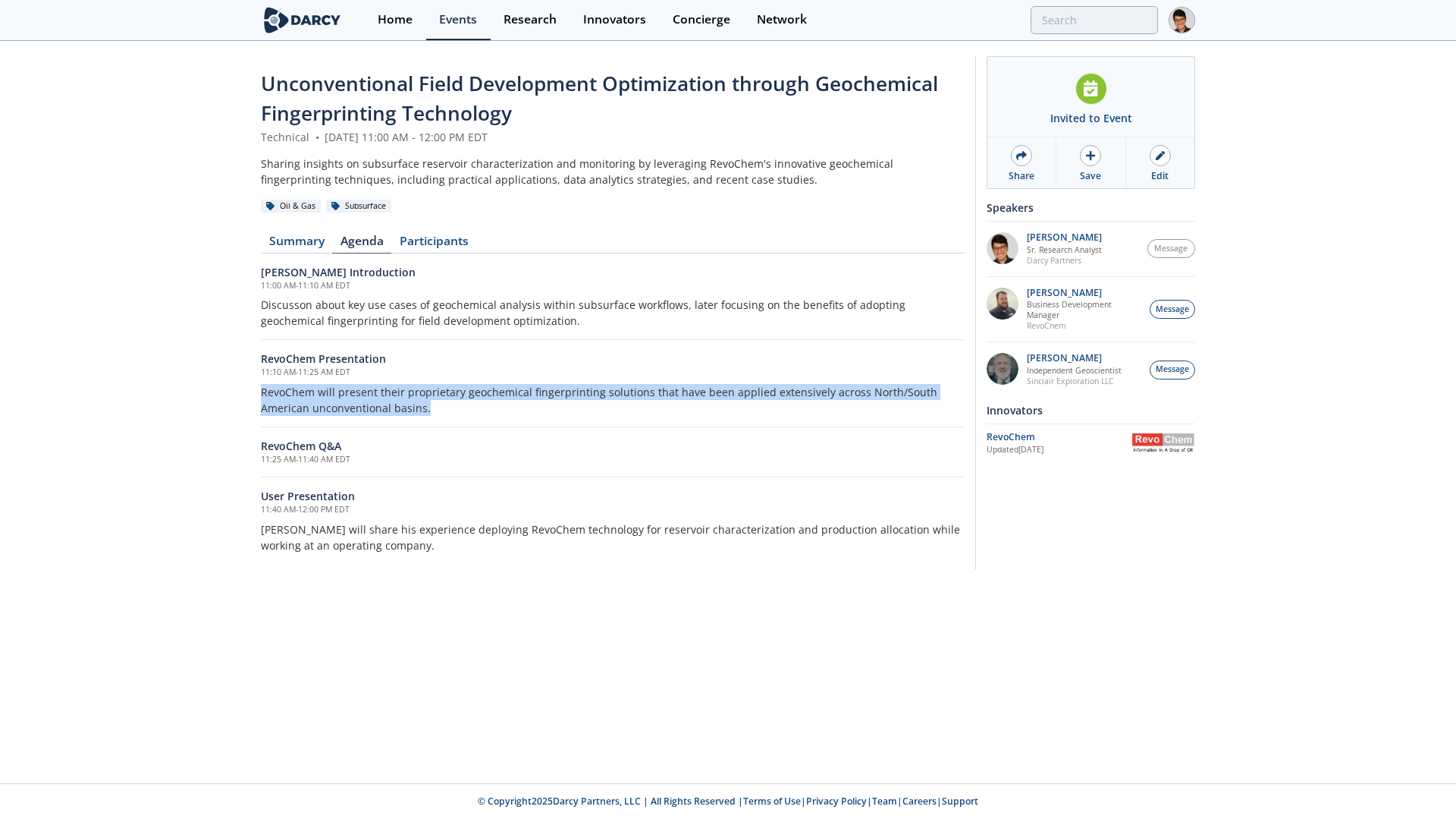
drag, startPoint x: 374, startPoint y: 411, endPoint x: 263, endPoint y: 398, distance: 111.8
click at [263, 398] on p "RevoChem will present their proprietary geochemical fingerprinting solutions th…" at bounding box center [612, 399] width 704 height 32
copy p "RevoChem will present their proprietary geochemical fingerprinting solutions th…"
click at [1159, 164] on div at bounding box center [1160, 156] width 21 height 21
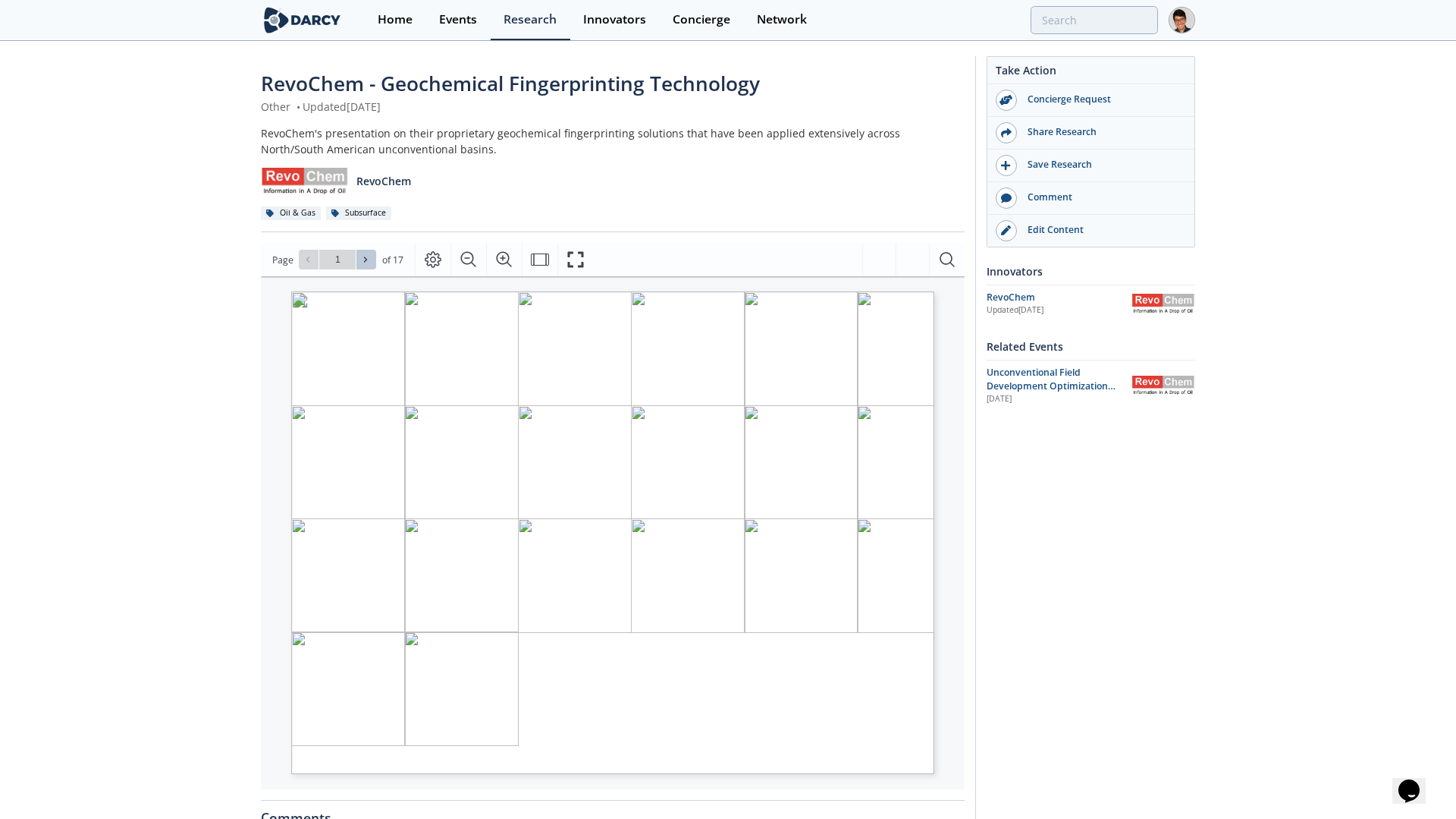
click at [373, 262] on button at bounding box center [366, 260] width 20 height 20
type input "2"
click at [373, 262] on button at bounding box center [366, 260] width 20 height 20
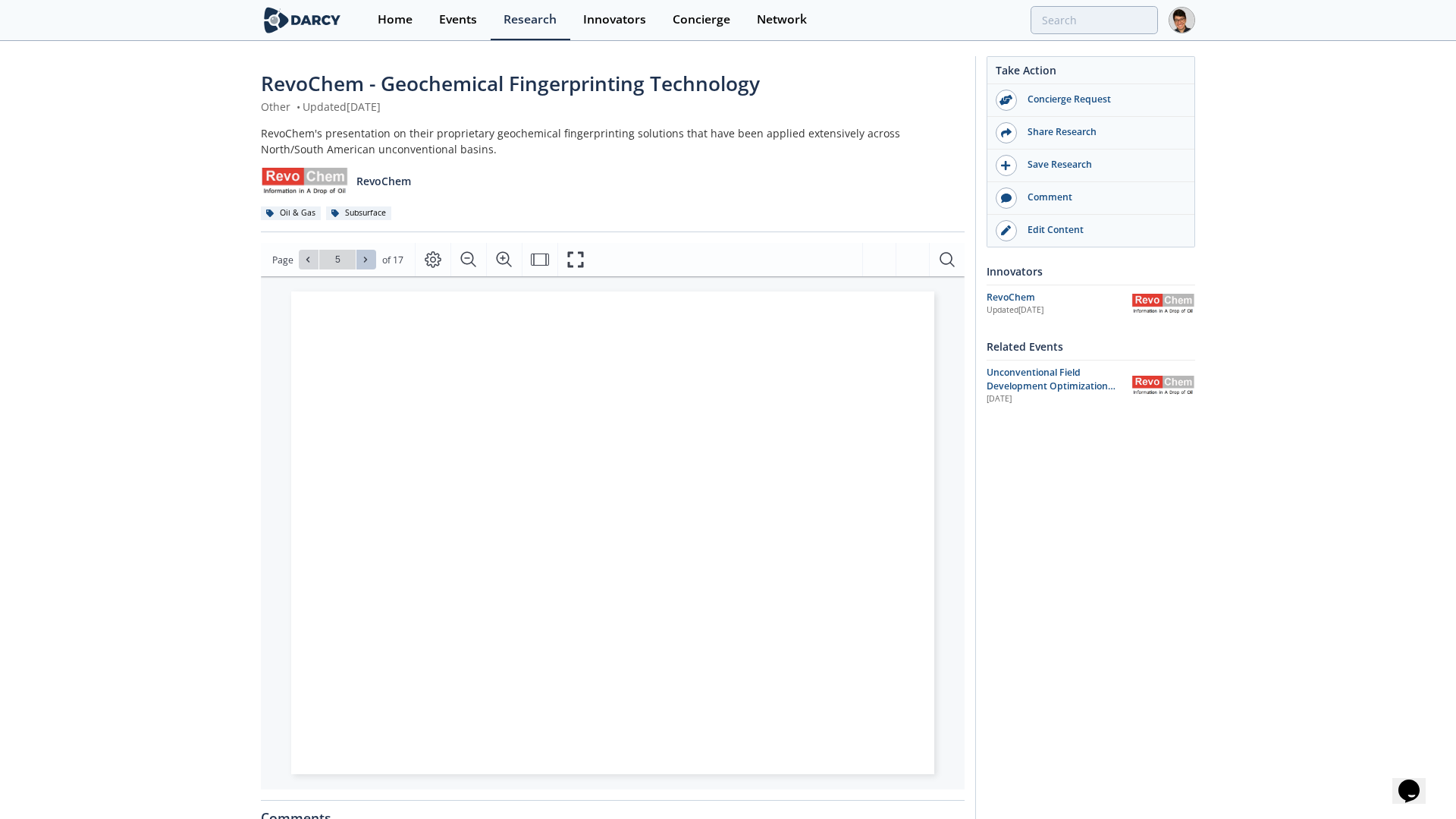
click at [373, 262] on button at bounding box center [366, 260] width 20 height 20
type input "6"
